Goal: Information Seeking & Learning: Check status

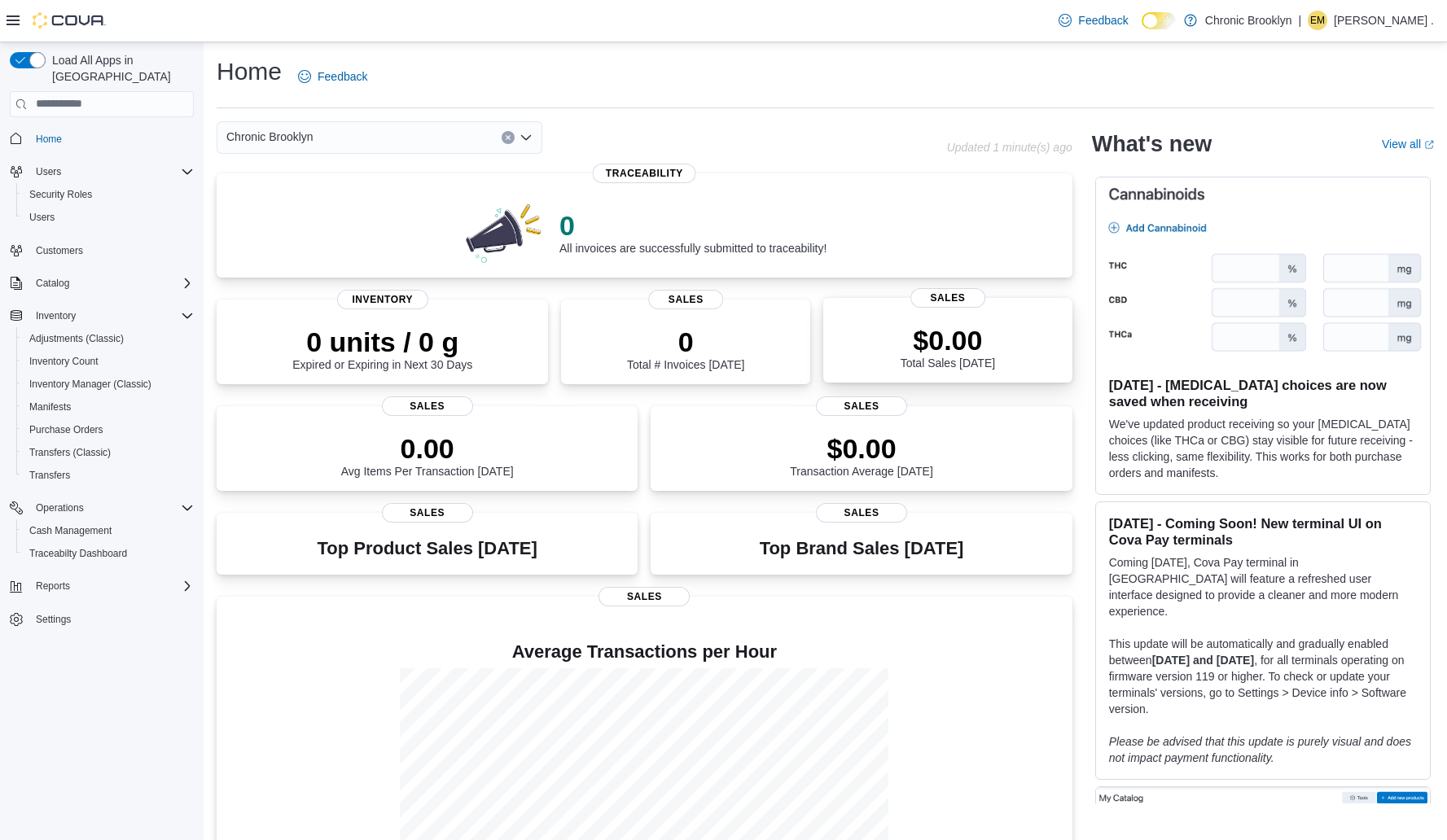
click at [986, 335] on p "$0.00" at bounding box center [948, 340] width 94 height 33
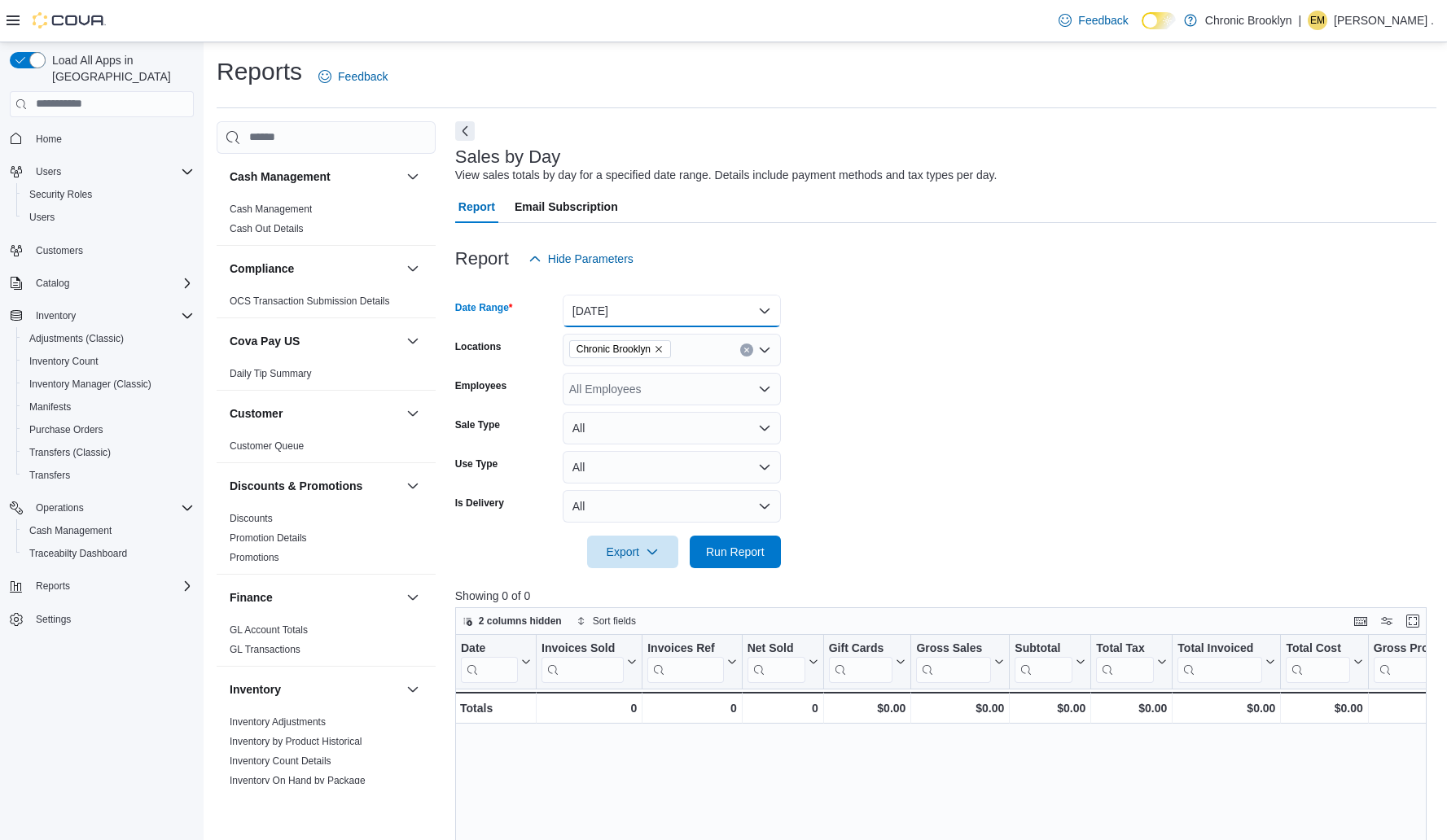
drag, startPoint x: 766, startPoint y: 298, endPoint x: 759, endPoint y: 318, distance: 21.2
click at [759, 318] on button "[DATE]" at bounding box center [672, 310] width 218 height 33
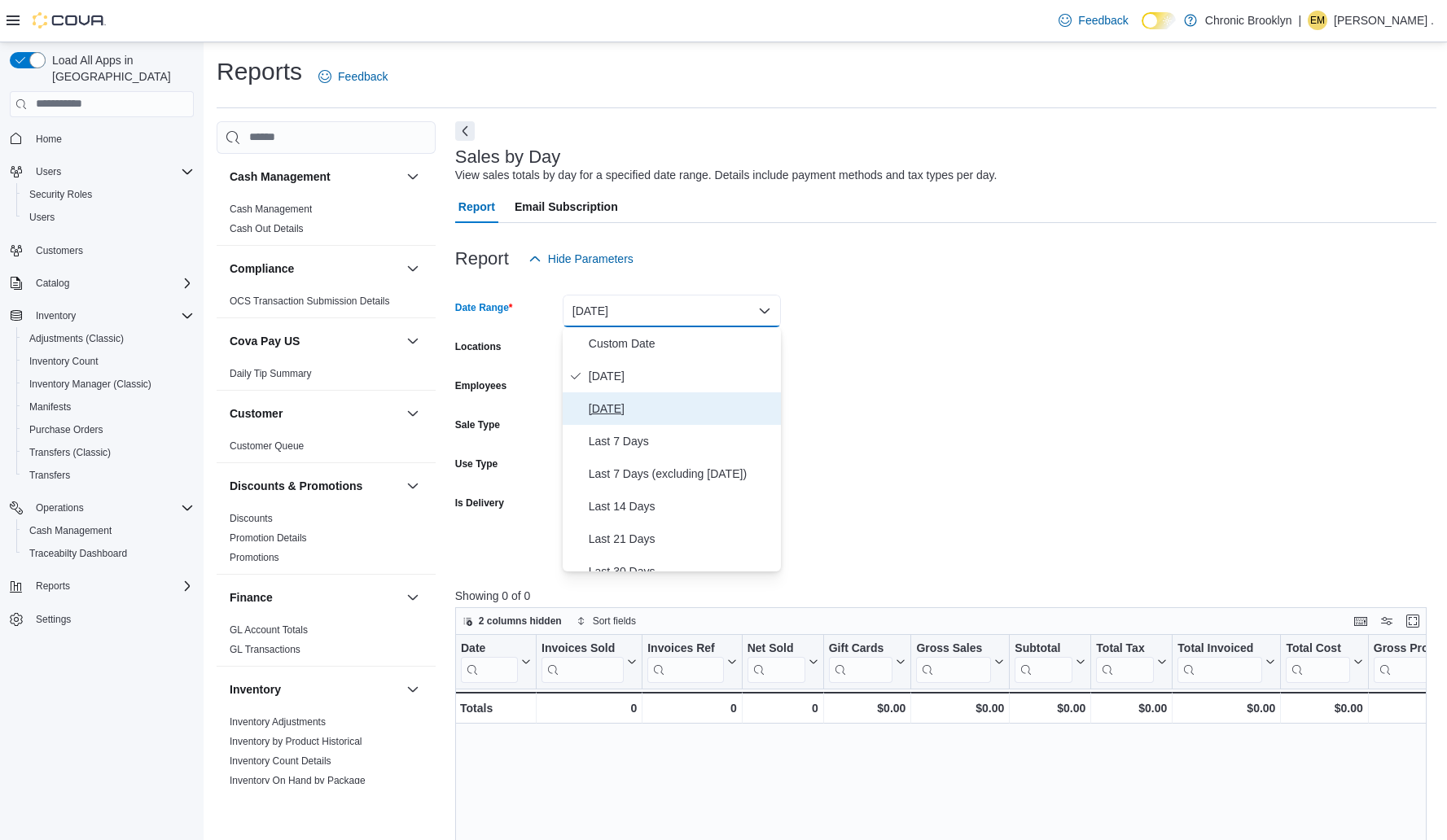
click at [621, 410] on span "Yesterday" at bounding box center [681, 408] width 185 height 20
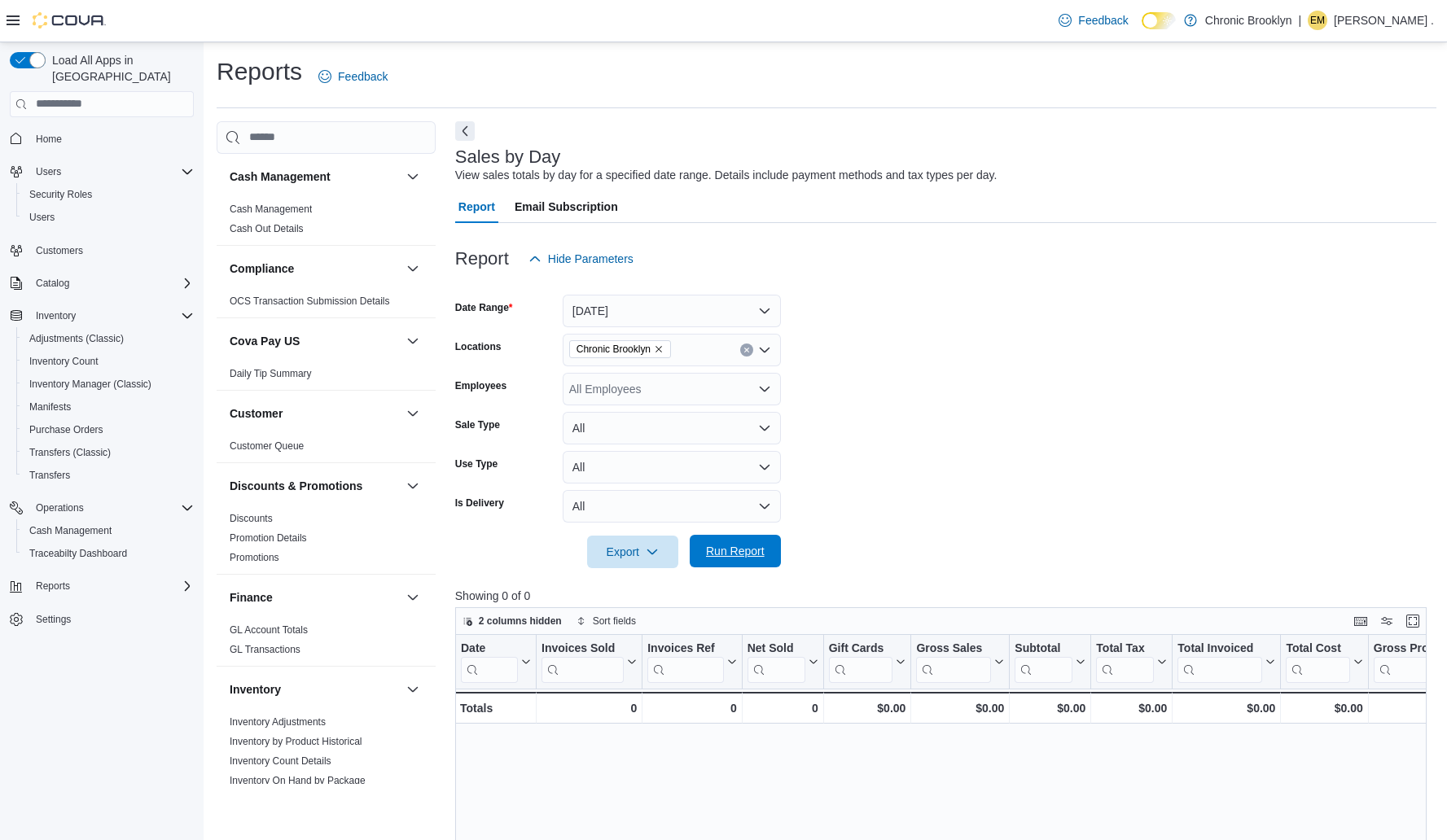
click at [730, 553] on span "Run Report" at bounding box center [735, 550] width 59 height 16
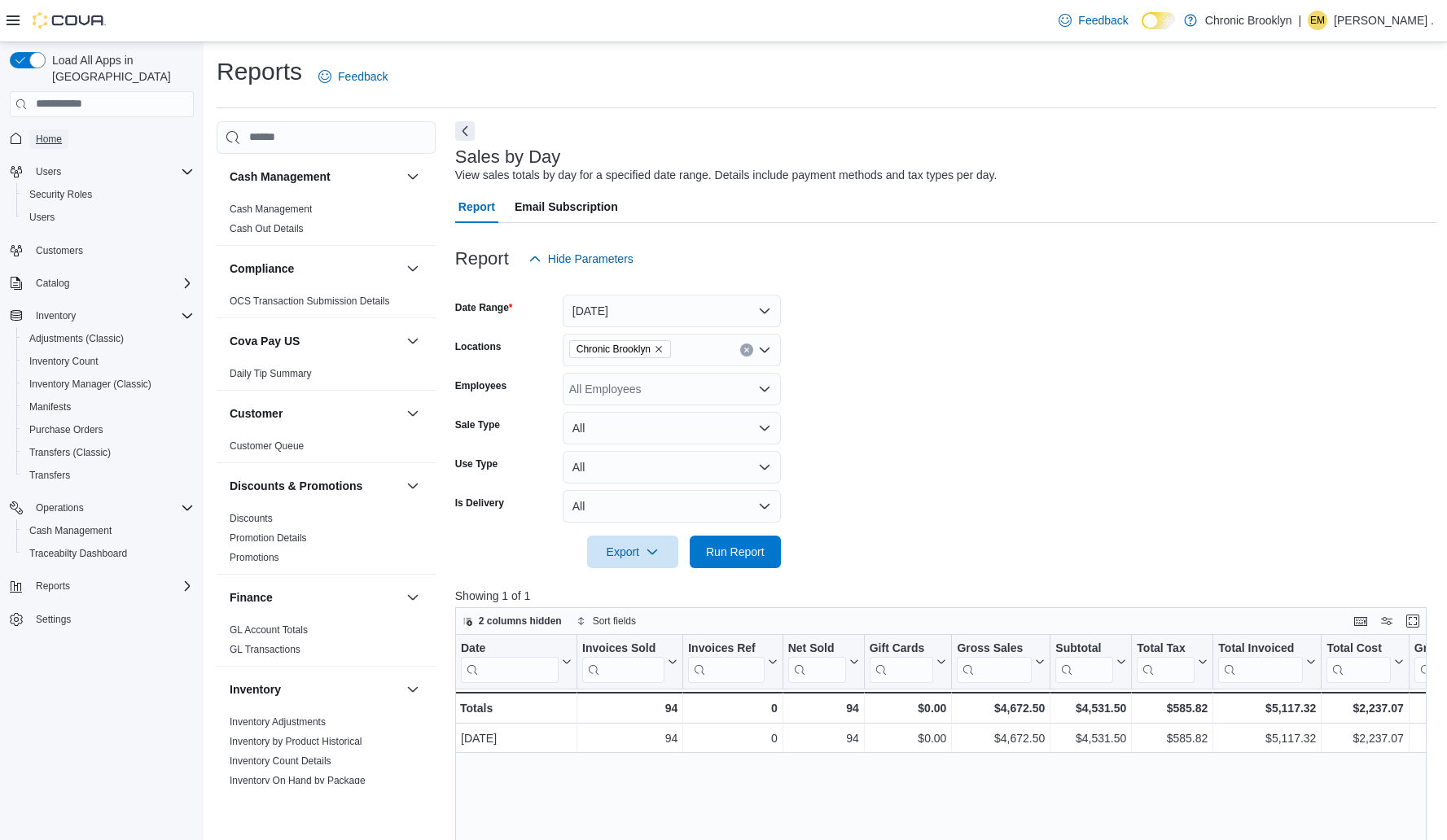
click at [68, 129] on link "Home" at bounding box center [48, 139] width 39 height 20
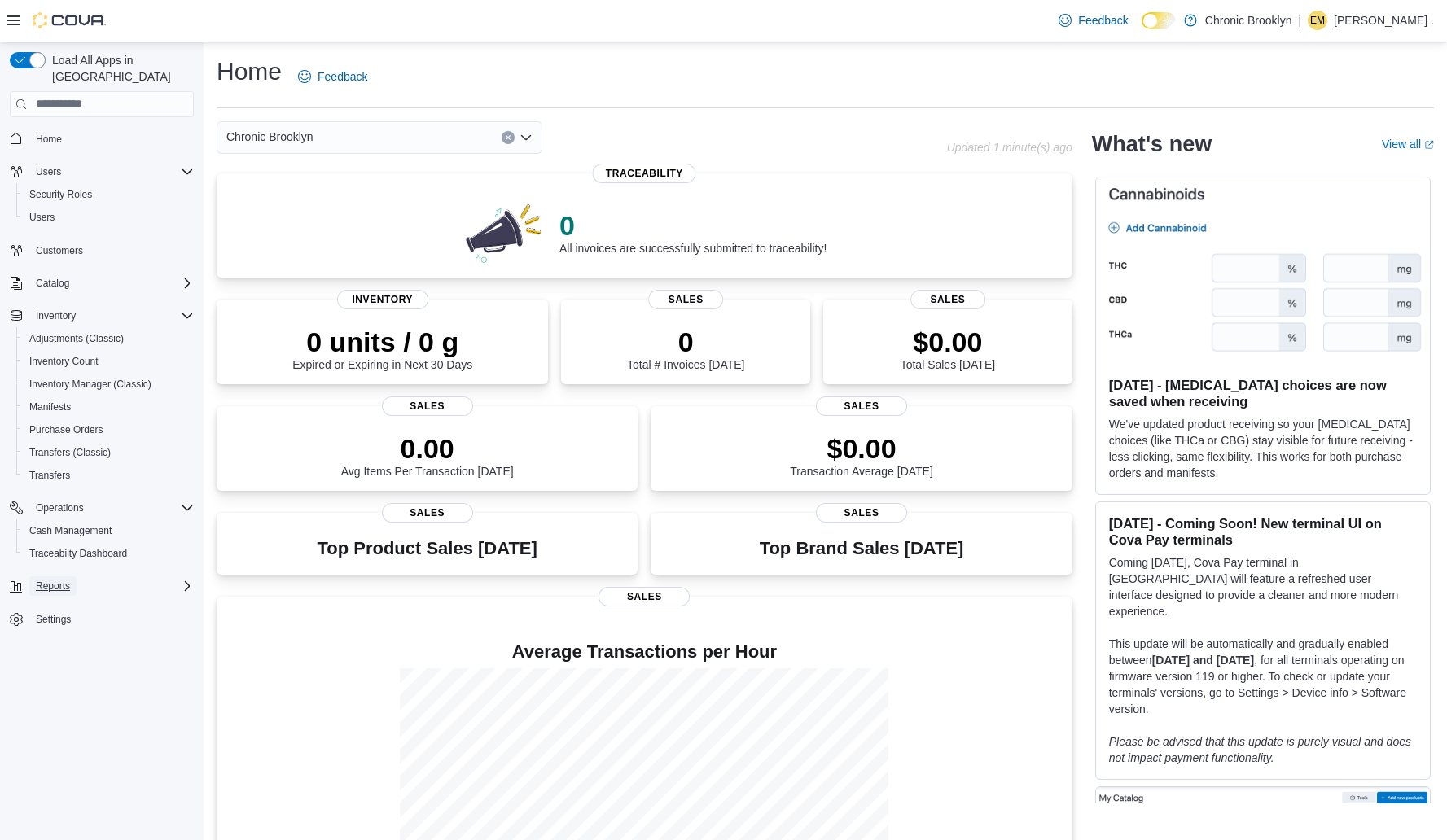
click at [73, 576] on button "Reports" at bounding box center [52, 586] width 48 height 20
click at [40, 691] on span "Reports" at bounding box center [46, 699] width 34 height 20
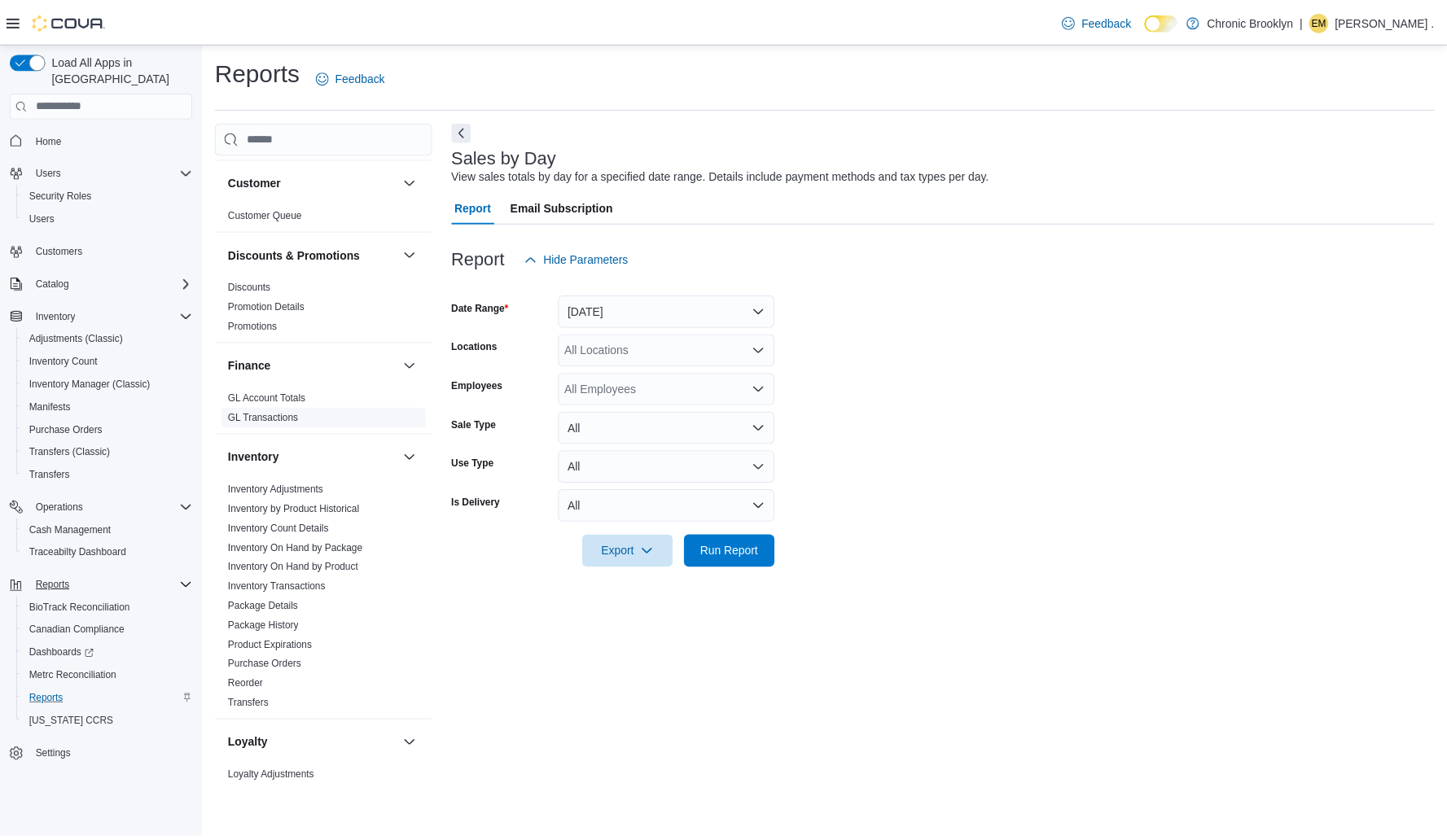
scroll to position [391, 0]
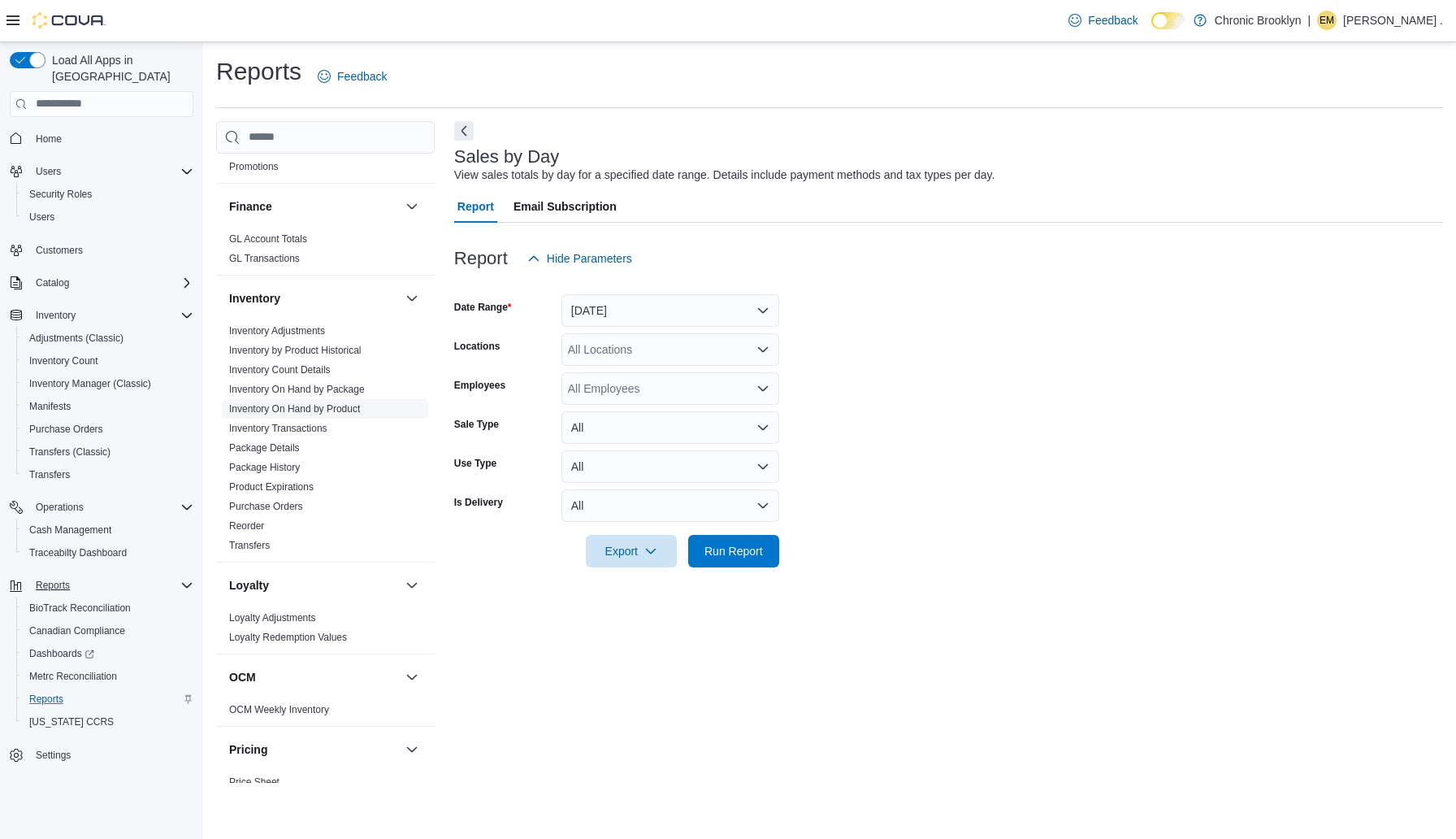
click at [274, 417] on span "Inventory On Hand by Product" at bounding box center [324, 408] width 205 height 20
click at [261, 412] on link "Inventory On Hand by Product" at bounding box center [294, 409] width 131 height 11
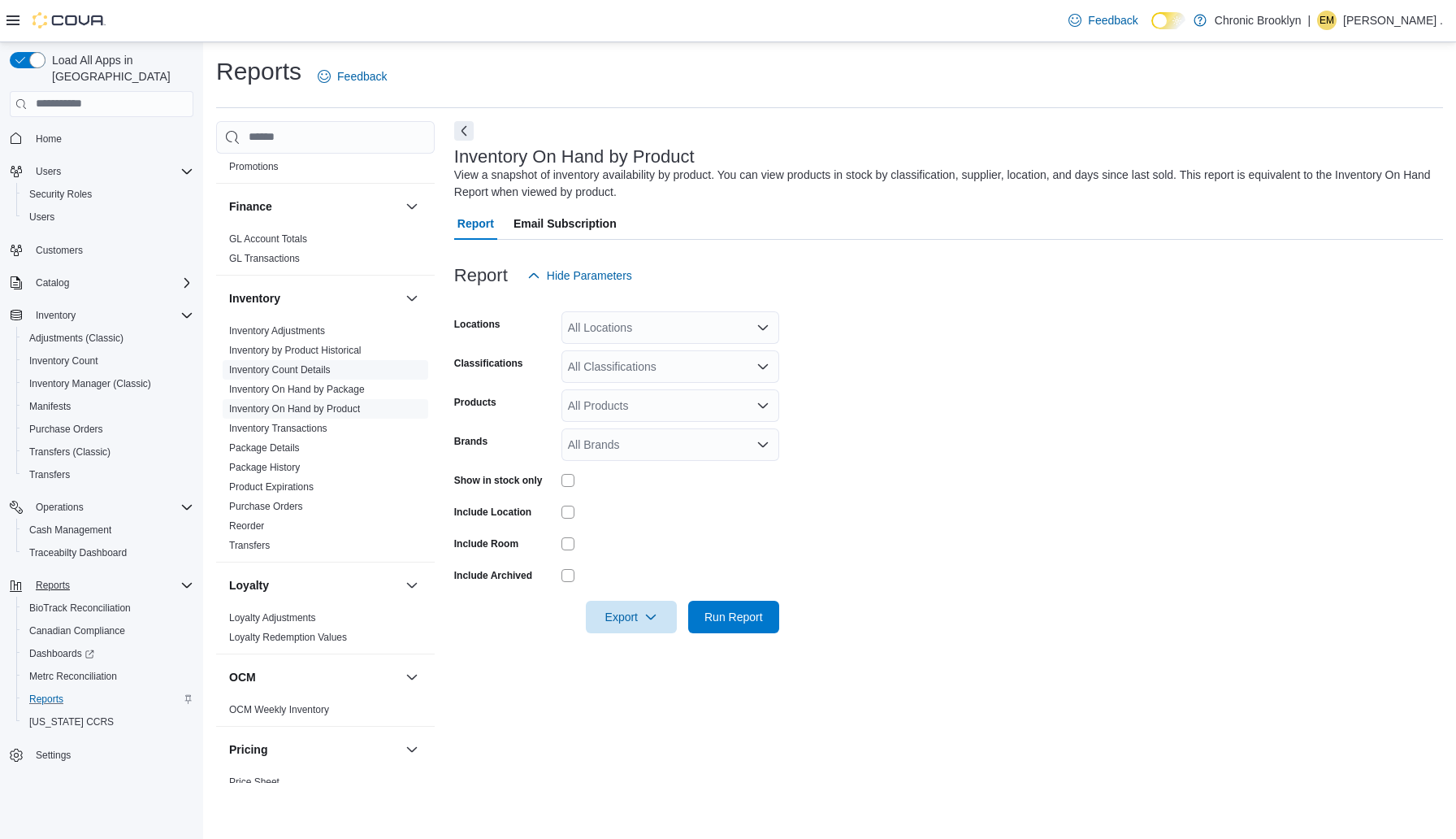
click at [296, 371] on link "Inventory Count Details" at bounding box center [279, 370] width 101 height 11
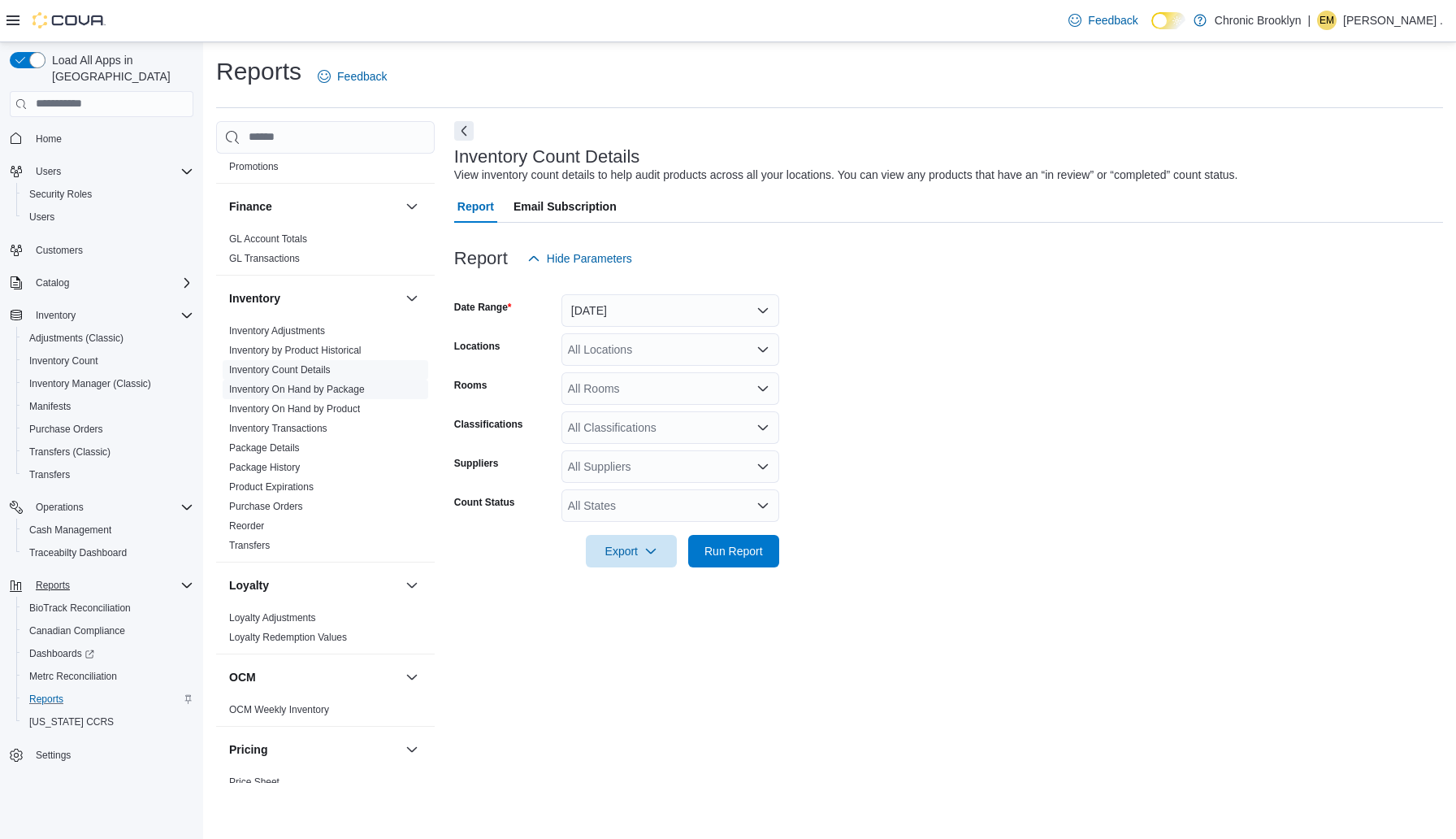
click at [294, 392] on link "Inventory On Hand by Package" at bounding box center [297, 390] width 136 height 11
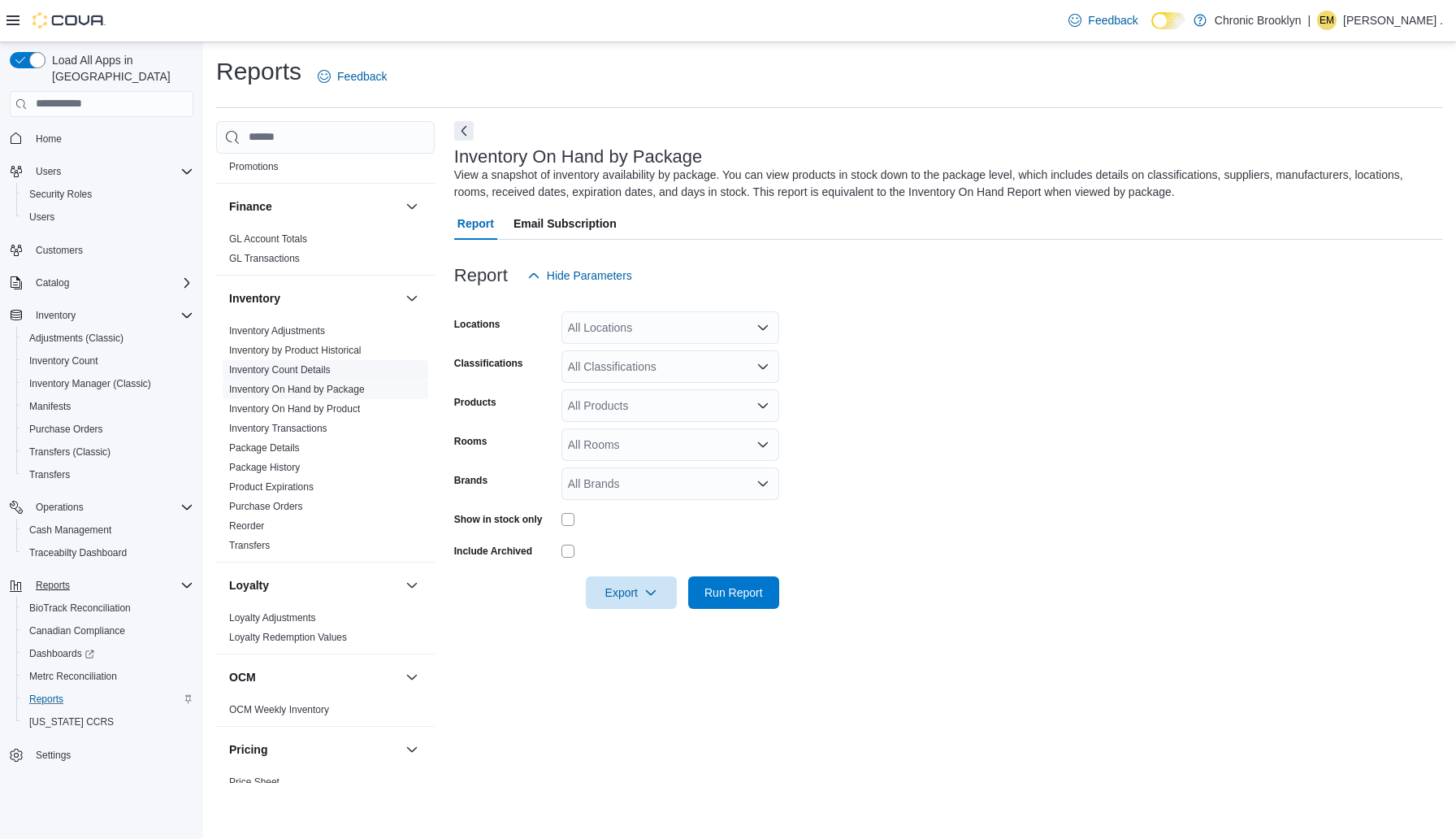
click at [298, 372] on link "Inventory Count Details" at bounding box center [279, 370] width 101 height 11
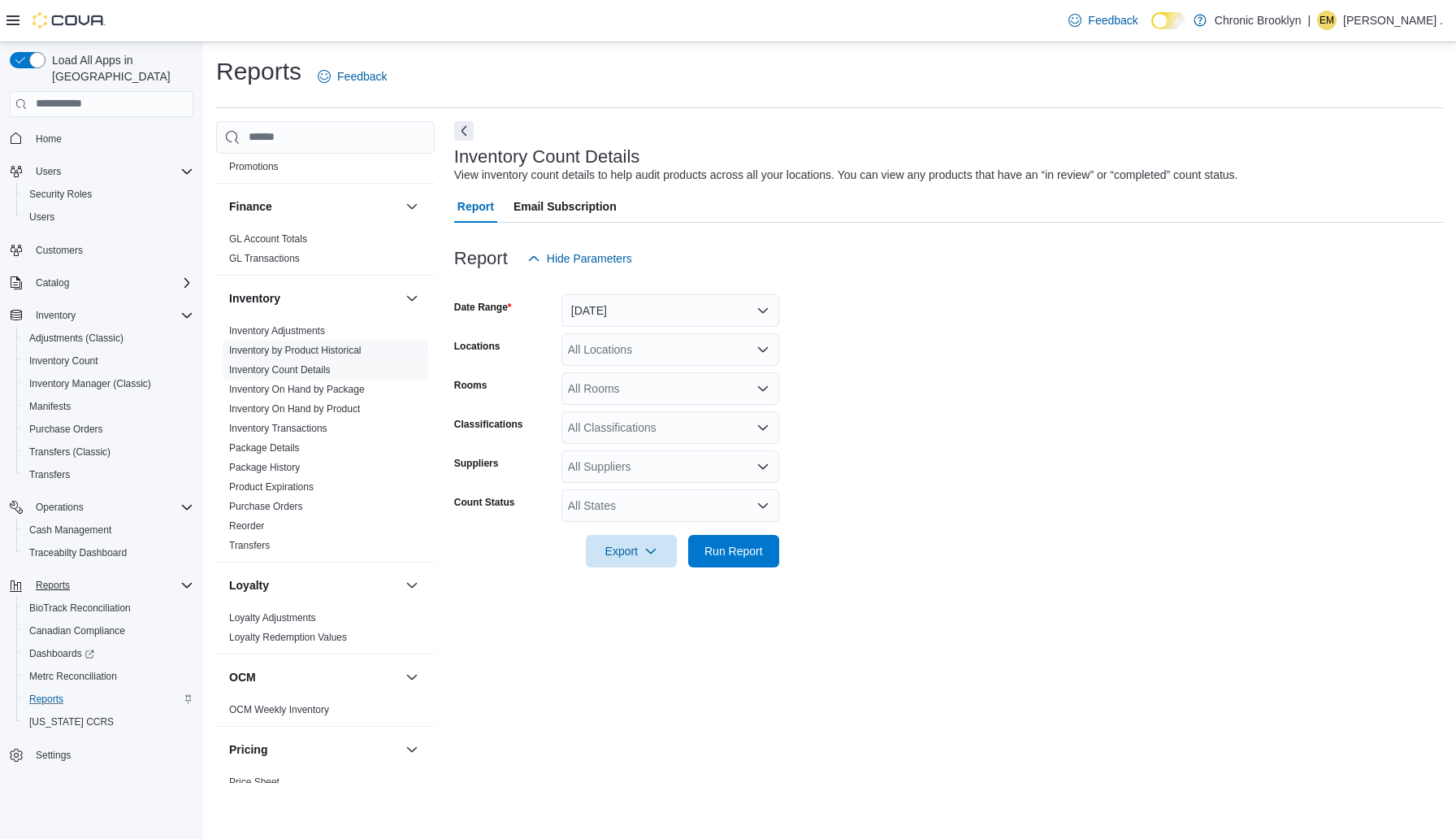
click at [306, 353] on link "Inventory by Product Historical" at bounding box center [295, 351] width 132 height 11
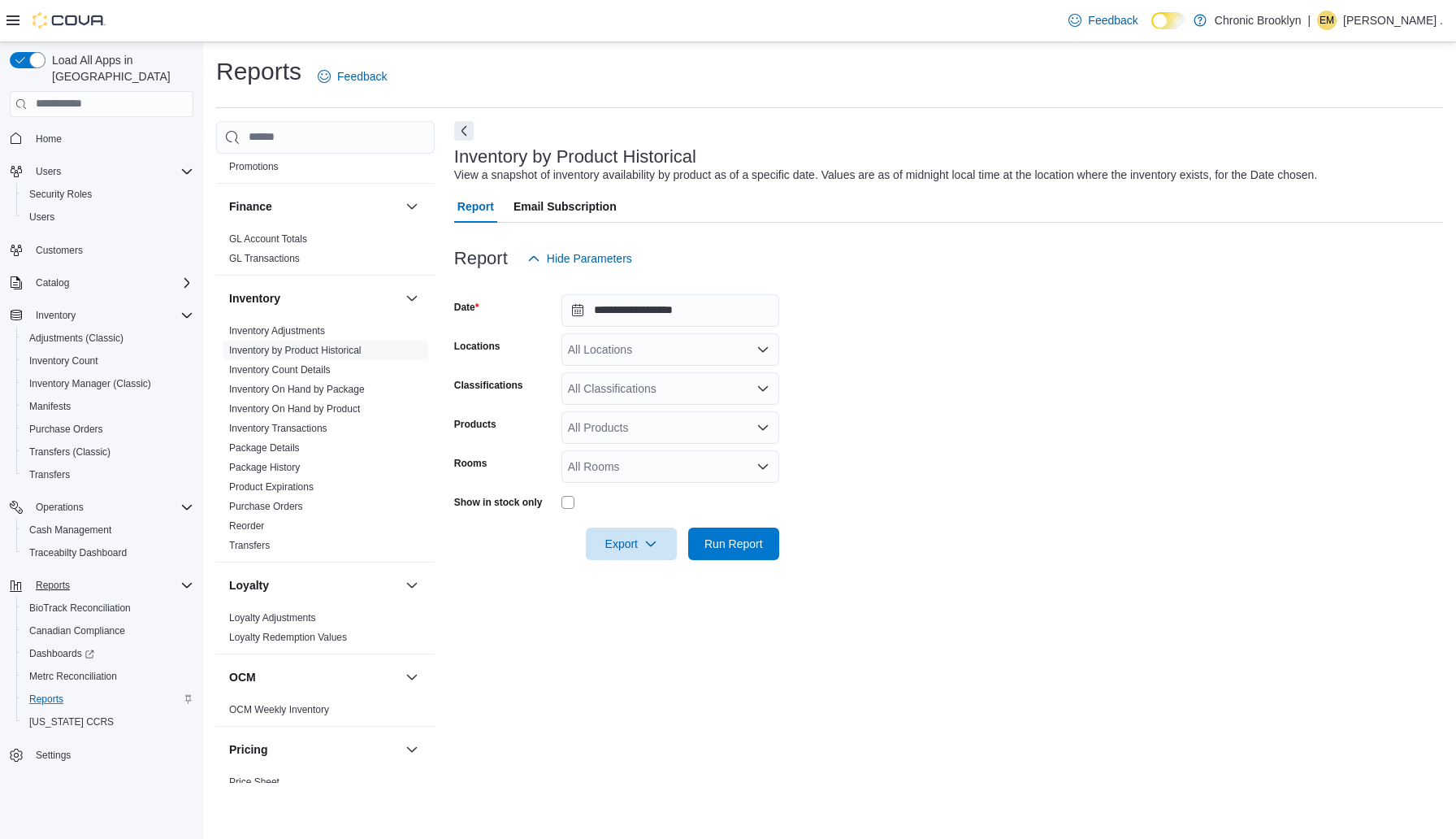
click at [191, 579] on icon "Complex example" at bounding box center [187, 585] width 13 height 13
click at [82, 354] on span "Inventory Count" at bounding box center [63, 361] width 69 height 13
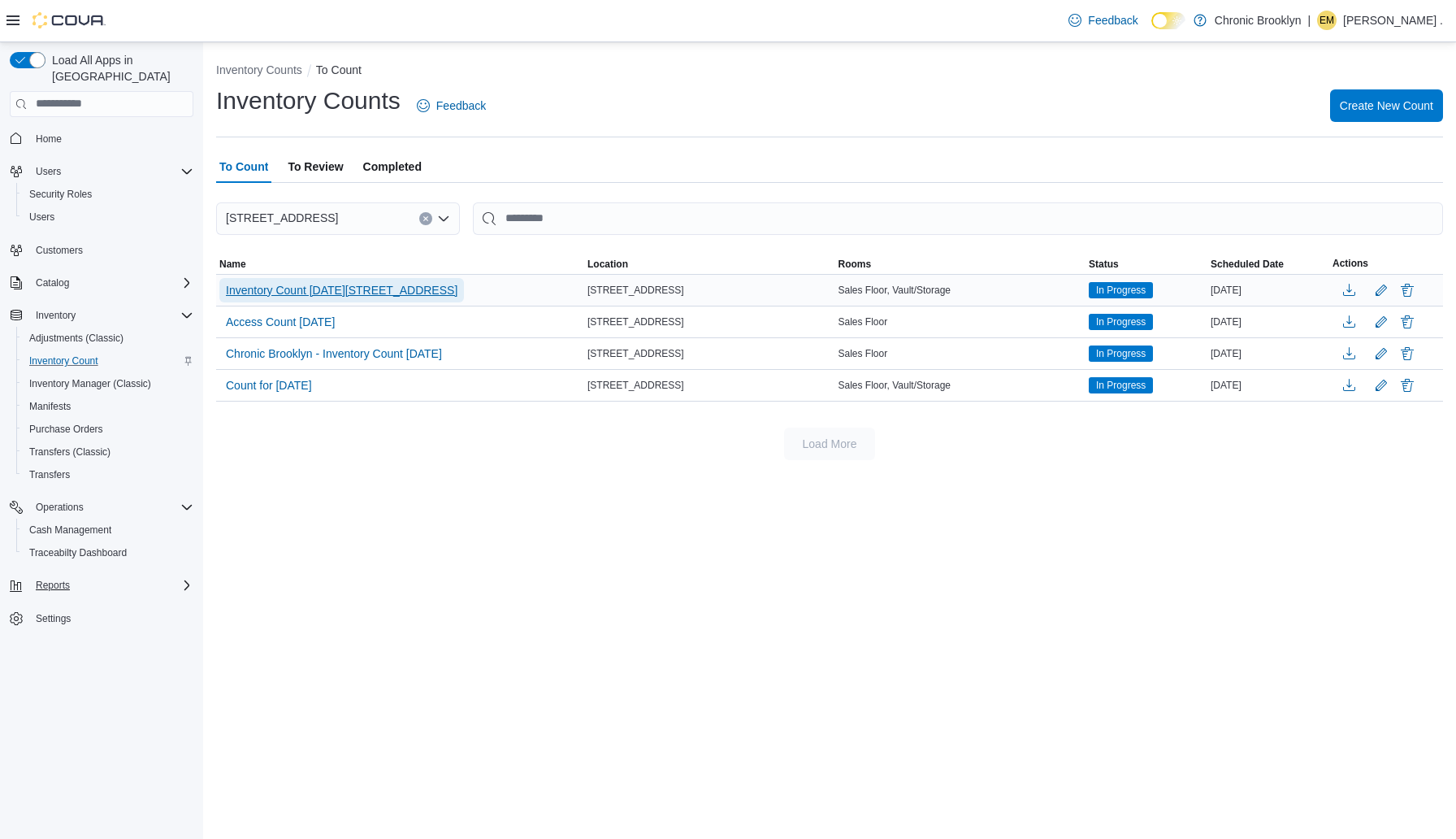
click at [322, 295] on span "Inventory Count Sep 2025 - 483 3rd Ave" at bounding box center [341, 289] width 232 height 16
